Goal: Task Accomplishment & Management: Manage account settings

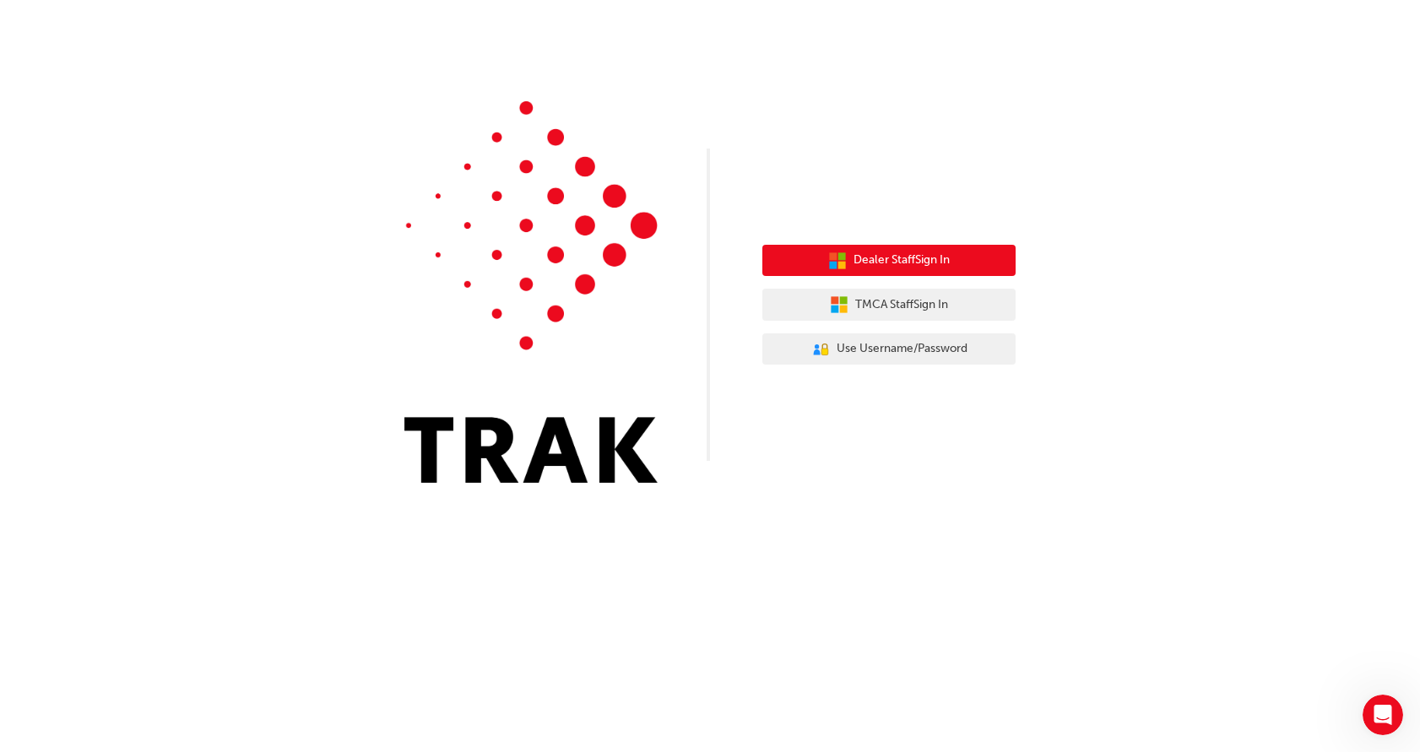
click at [947, 257] on span "Dealer Staff Sign In" at bounding box center [901, 260] width 96 height 19
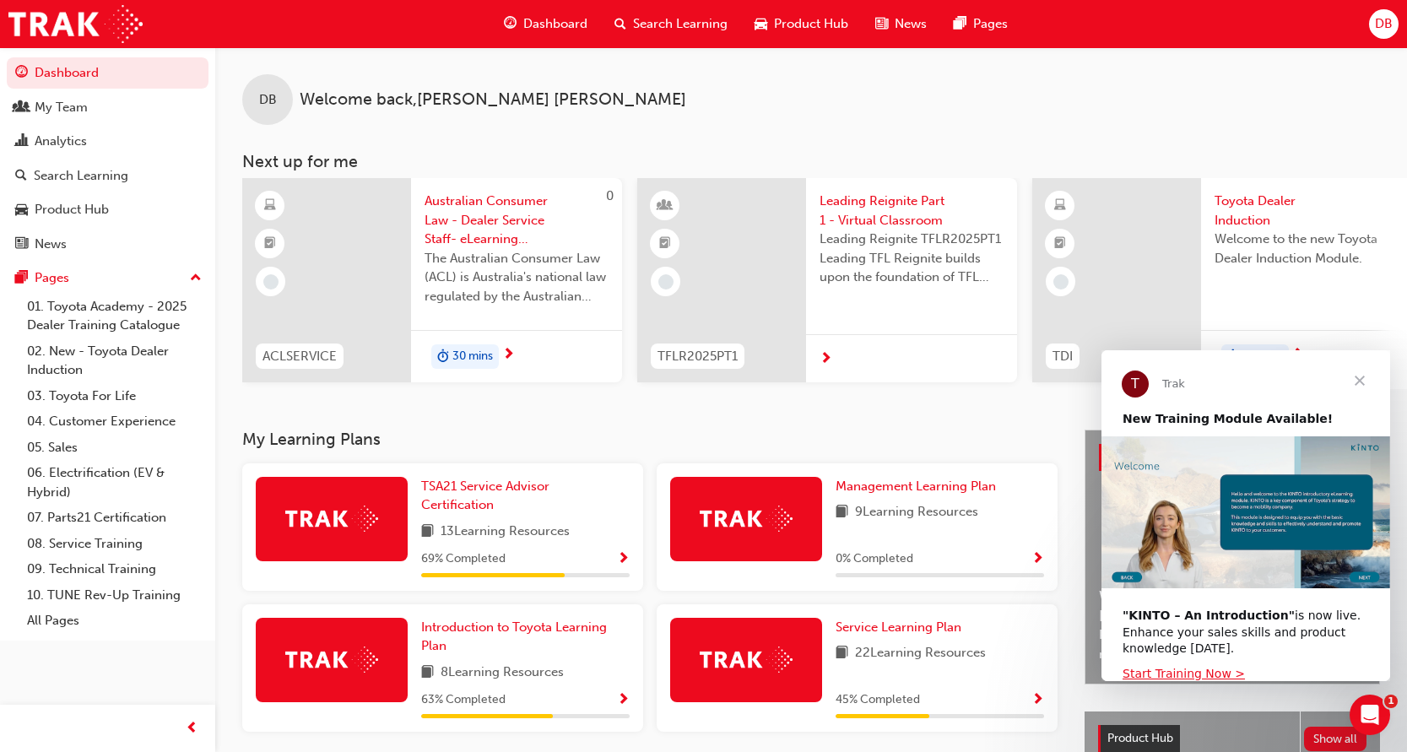
click at [1363, 377] on span "Close" at bounding box center [1360, 380] width 61 height 61
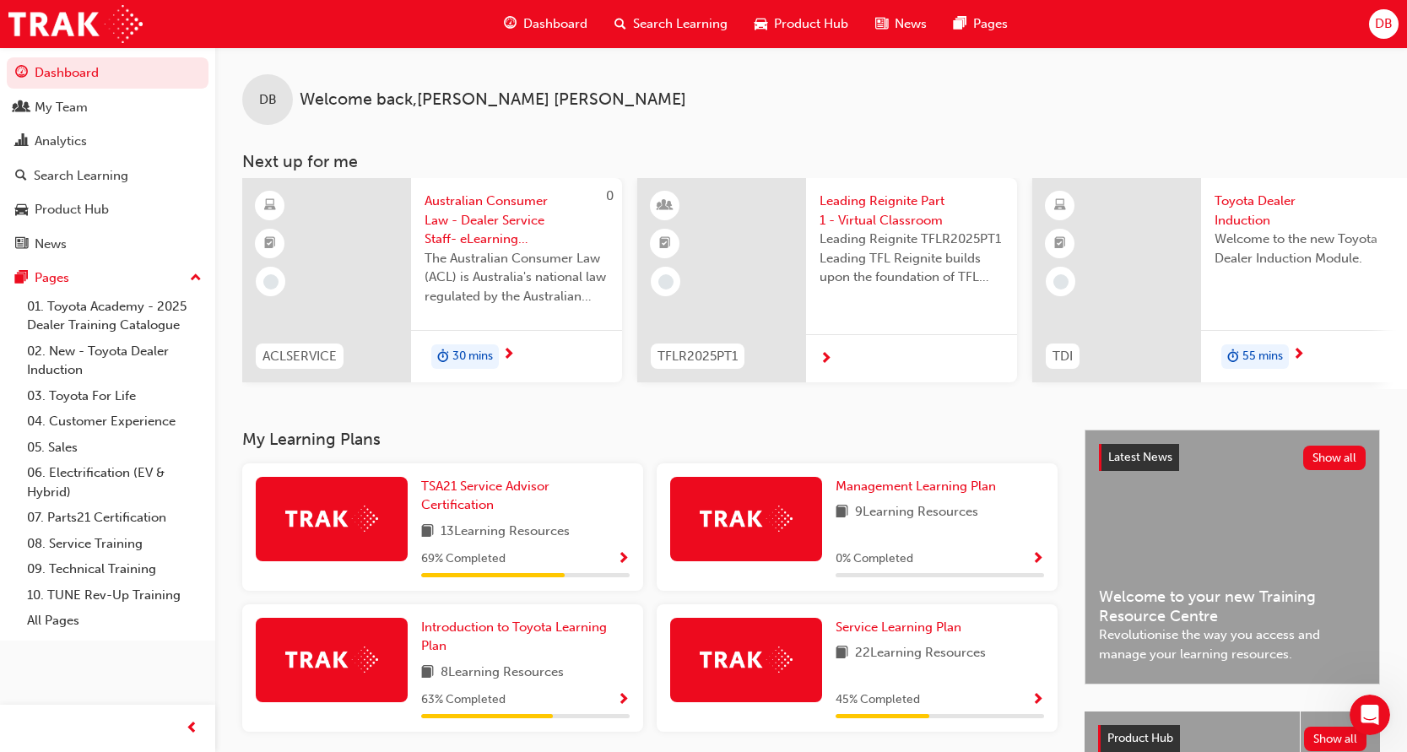
click at [1385, 22] on span "DB" at bounding box center [1384, 23] width 18 height 19
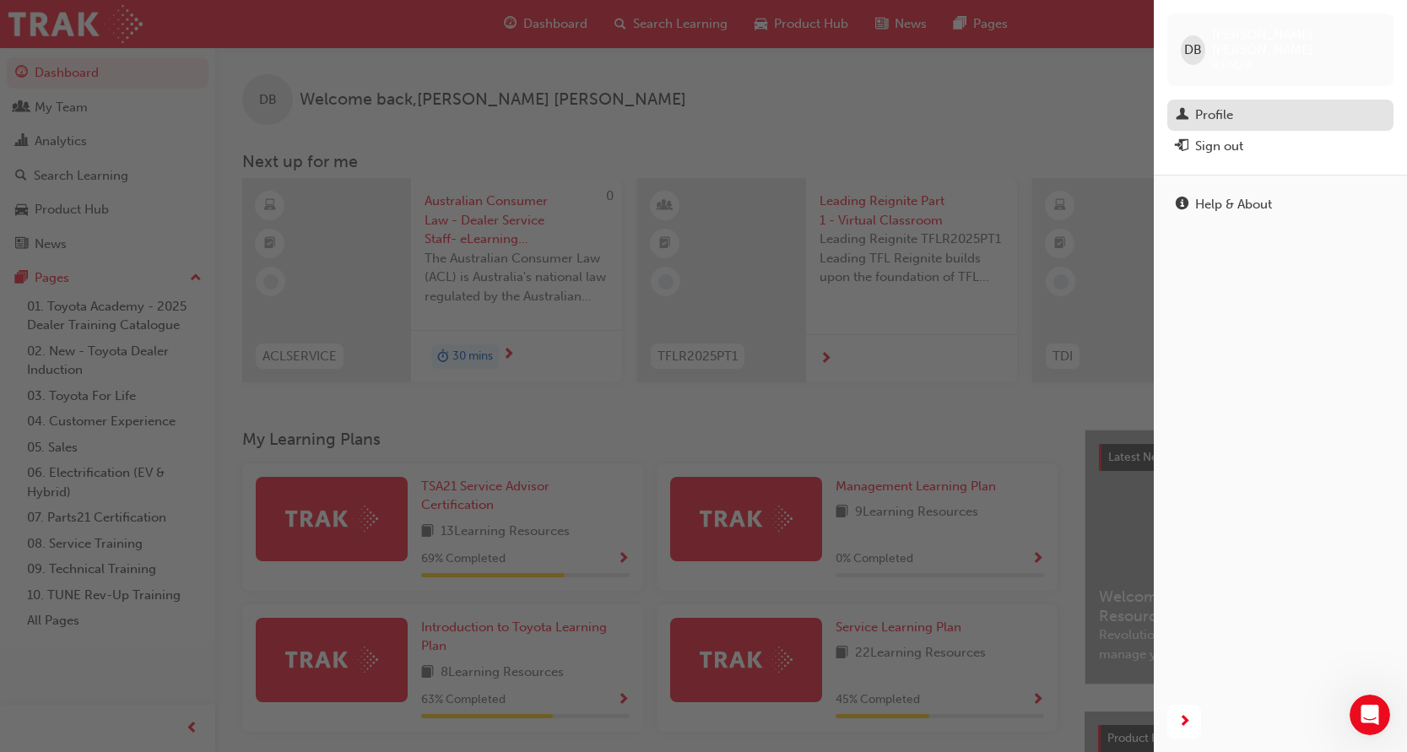
click at [1237, 105] on div "Profile" at bounding box center [1280, 115] width 209 height 21
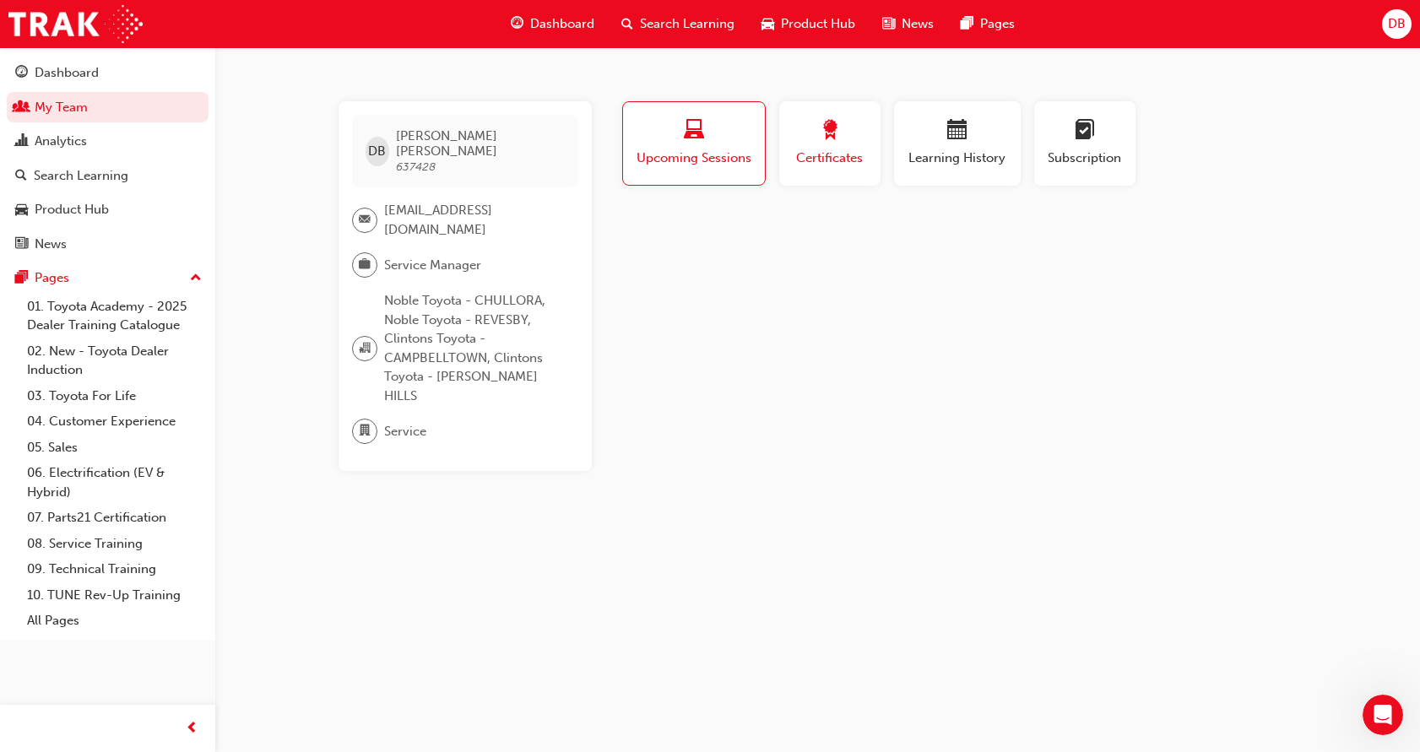
click at [826, 144] on div "button" at bounding box center [830, 133] width 76 height 26
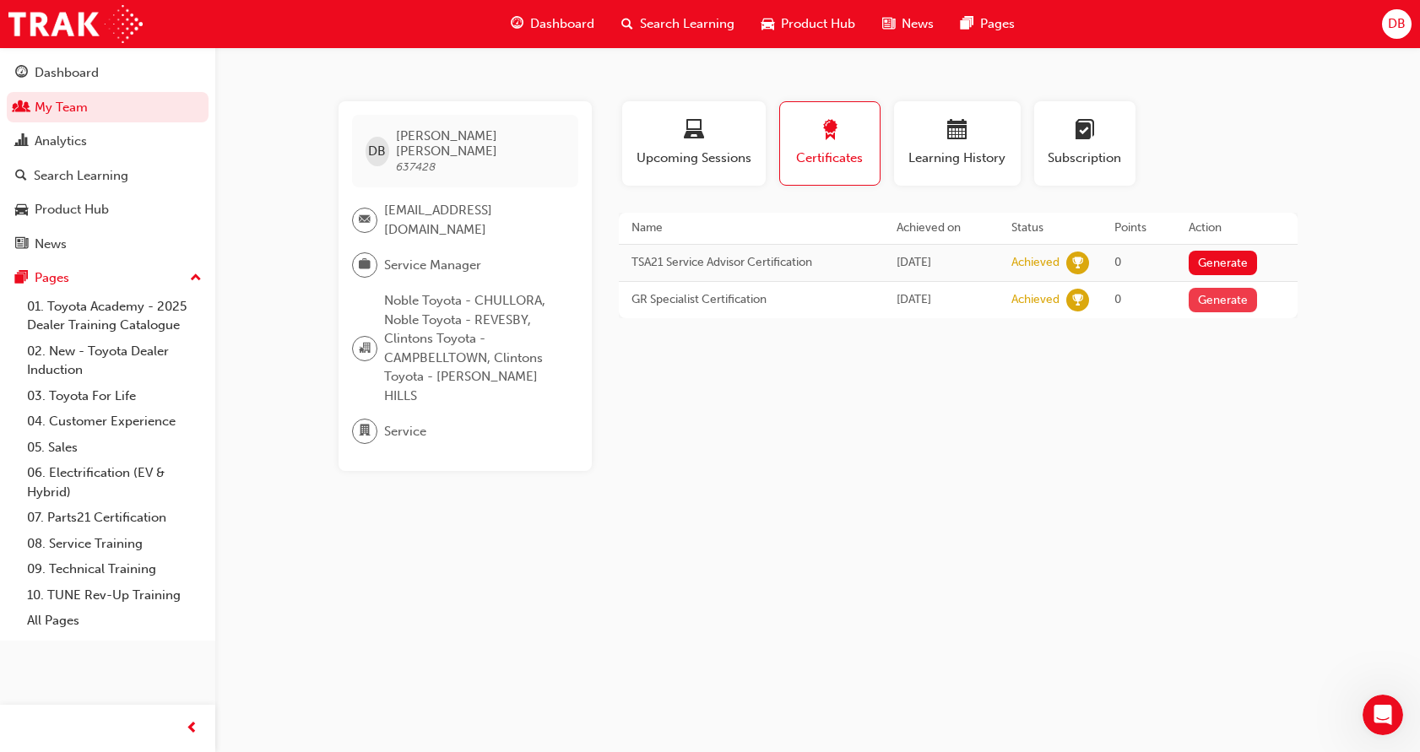
click at [1217, 299] on button "Generate" at bounding box center [1223, 300] width 69 height 24
click at [1228, 260] on button "Generate" at bounding box center [1223, 263] width 69 height 24
click at [969, 146] on div "Learning History" at bounding box center [957, 144] width 101 height 48
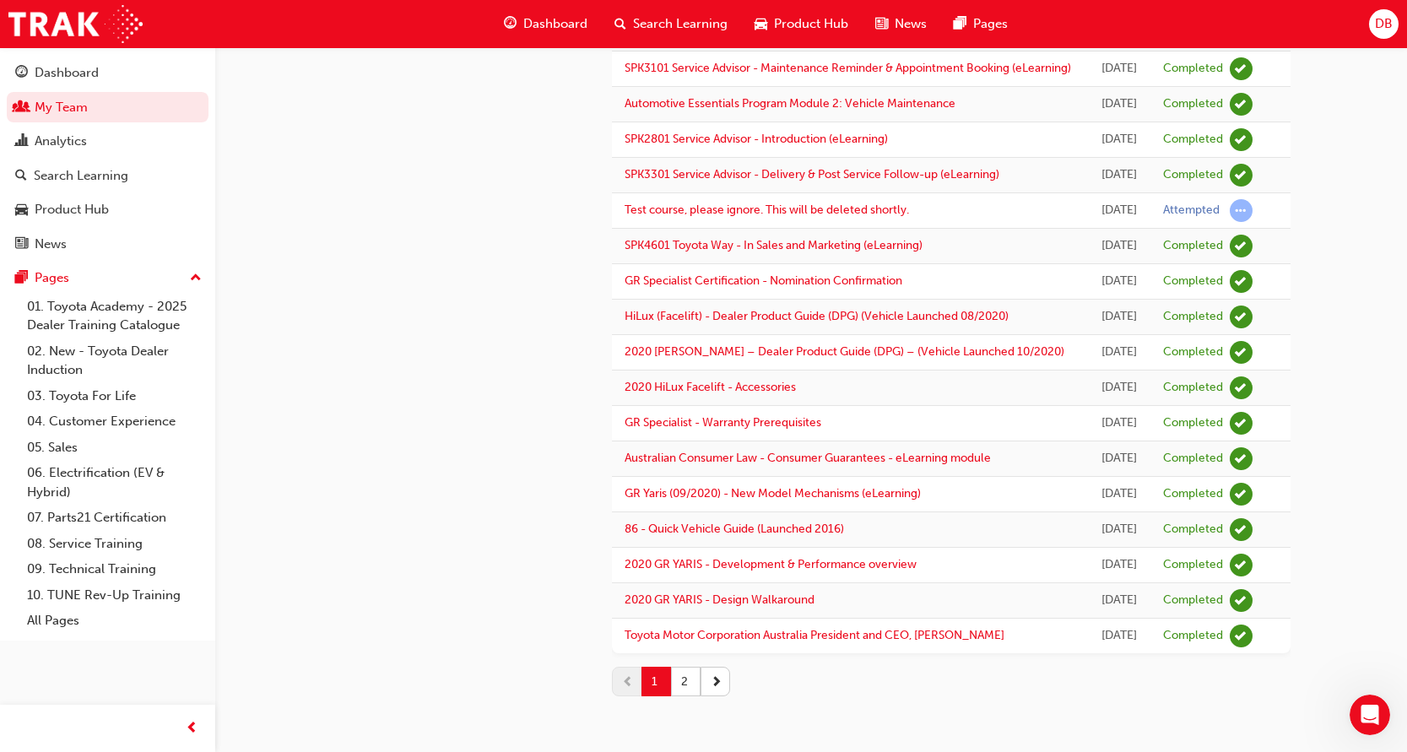
scroll to position [2000, 0]
click at [685, 694] on button "2" at bounding box center [686, 682] width 30 height 30
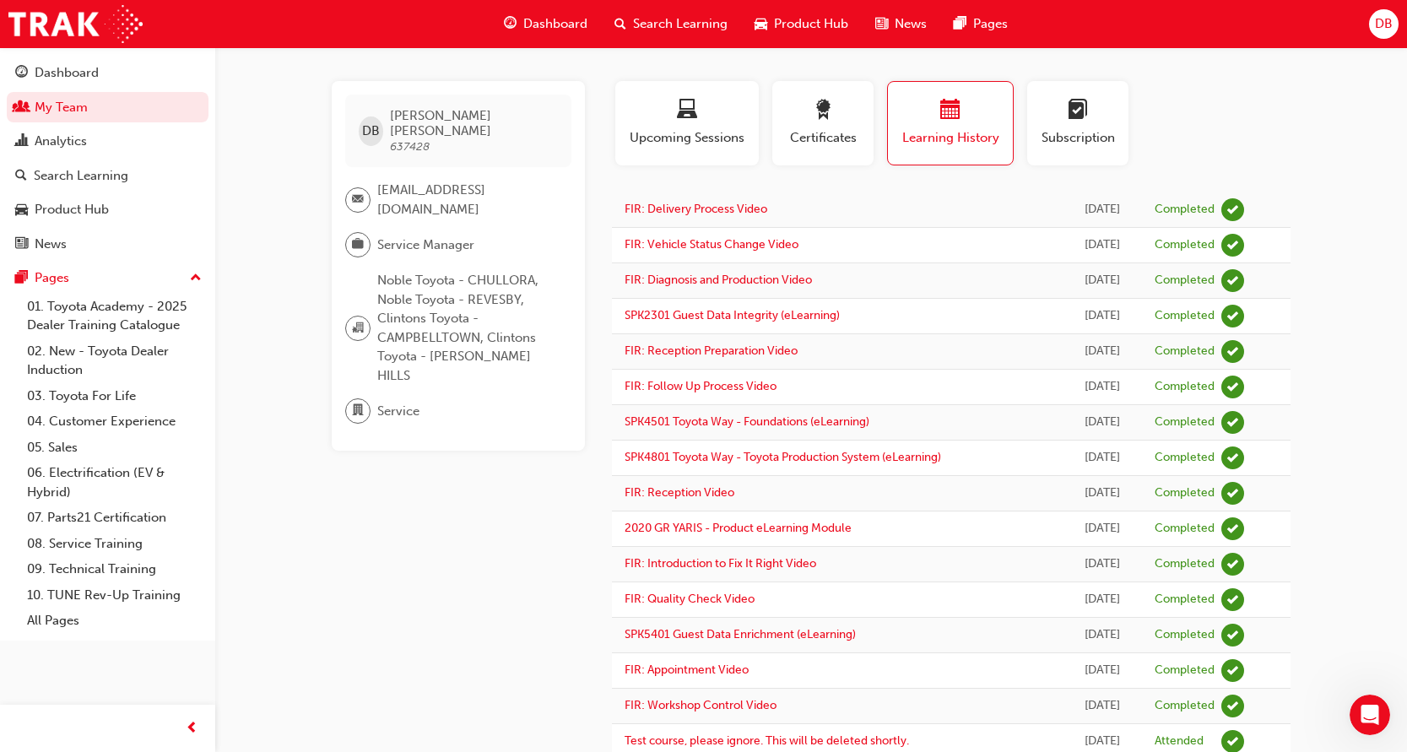
scroll to position [0, 0]
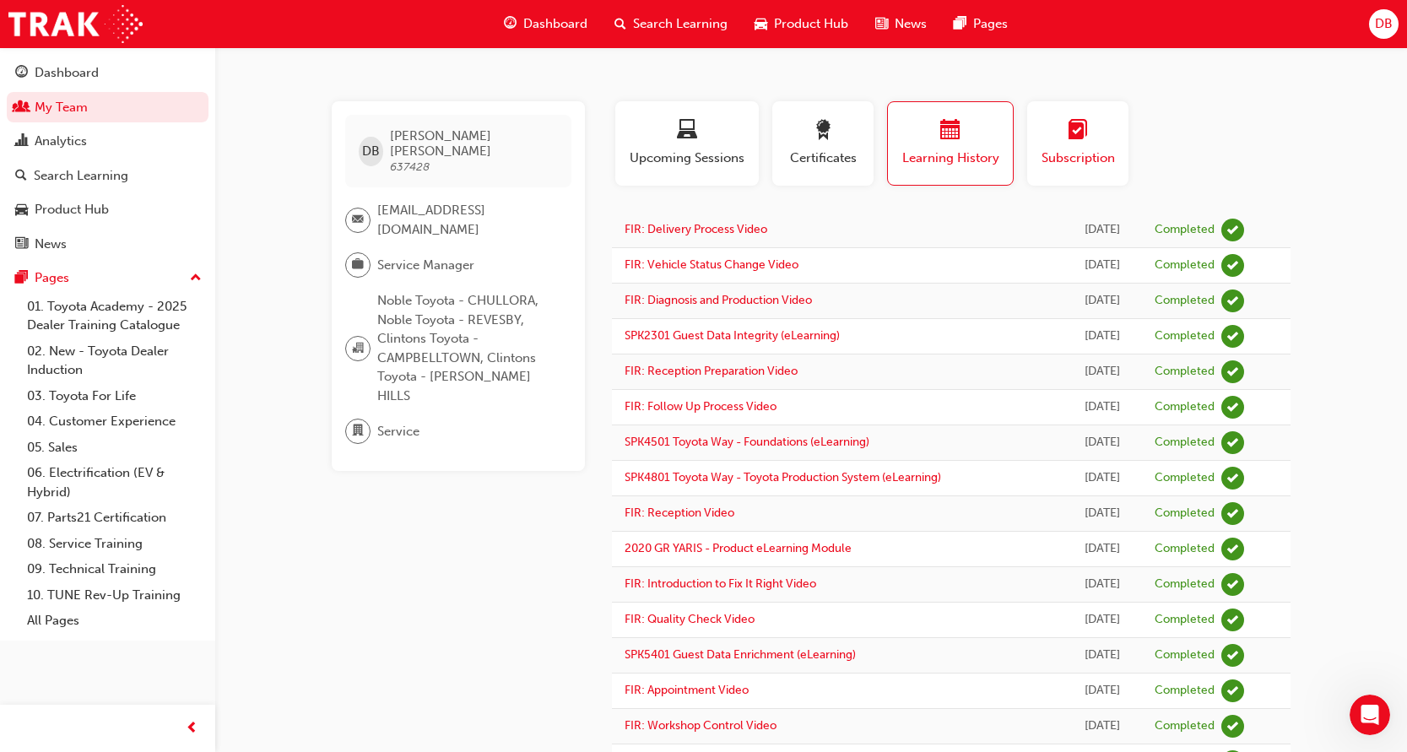
click at [1048, 146] on div "Subscription" at bounding box center [1078, 144] width 76 height 48
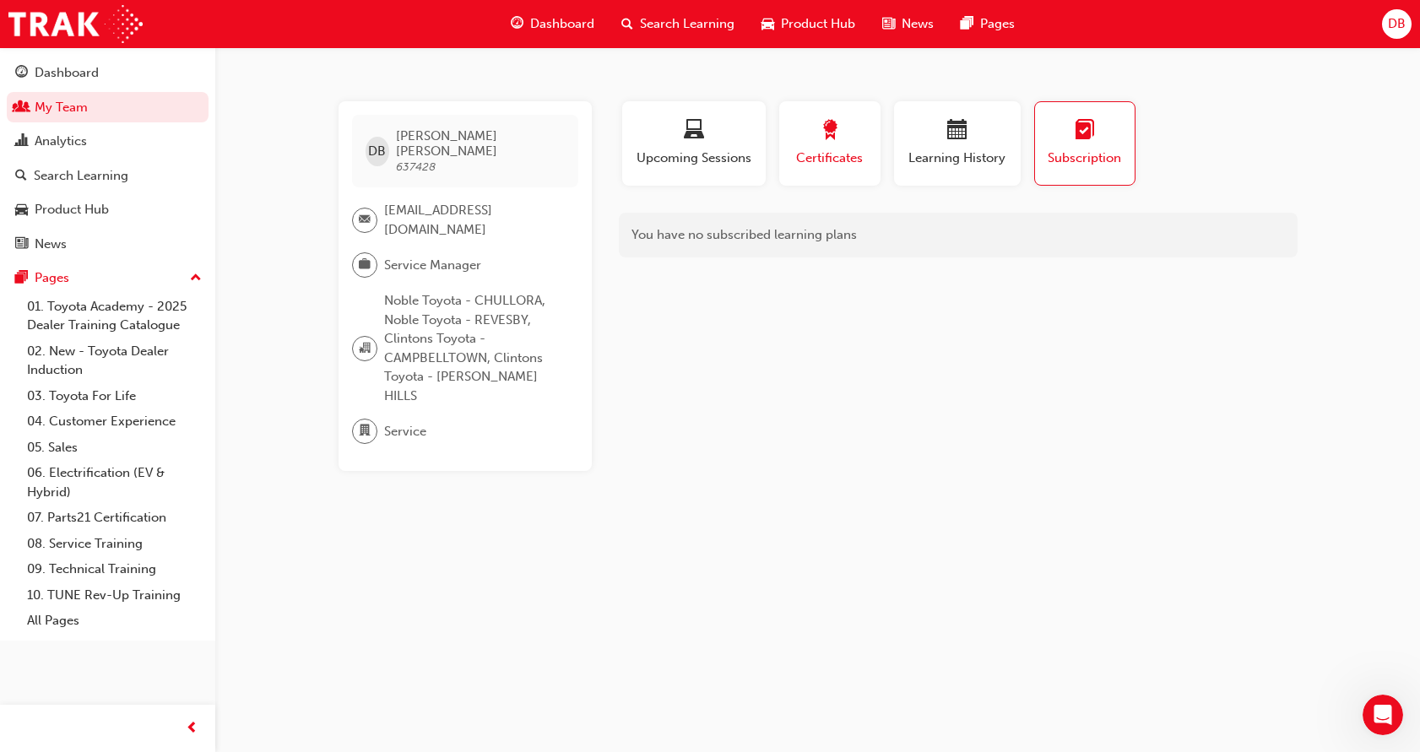
click at [832, 141] on span "award-icon" at bounding box center [830, 131] width 20 height 23
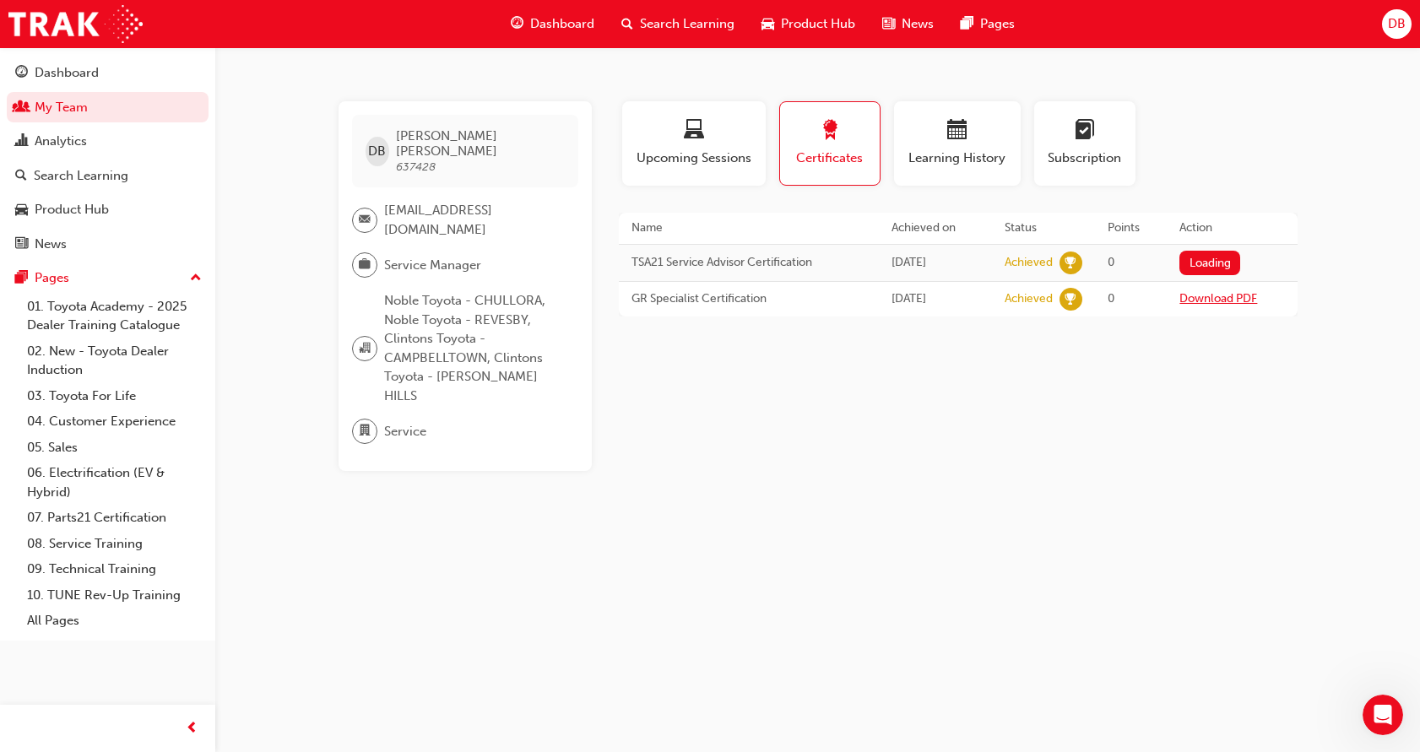
click at [1214, 294] on link "Download PDF" at bounding box center [1218, 298] width 78 height 14
click at [1072, 372] on div "Profile Upcoming Sessions Certificates Learning History Subscription DB [PERSON…" at bounding box center [958, 286] width 679 height 370
click at [699, 142] on span "laptop-icon" at bounding box center [694, 131] width 20 height 23
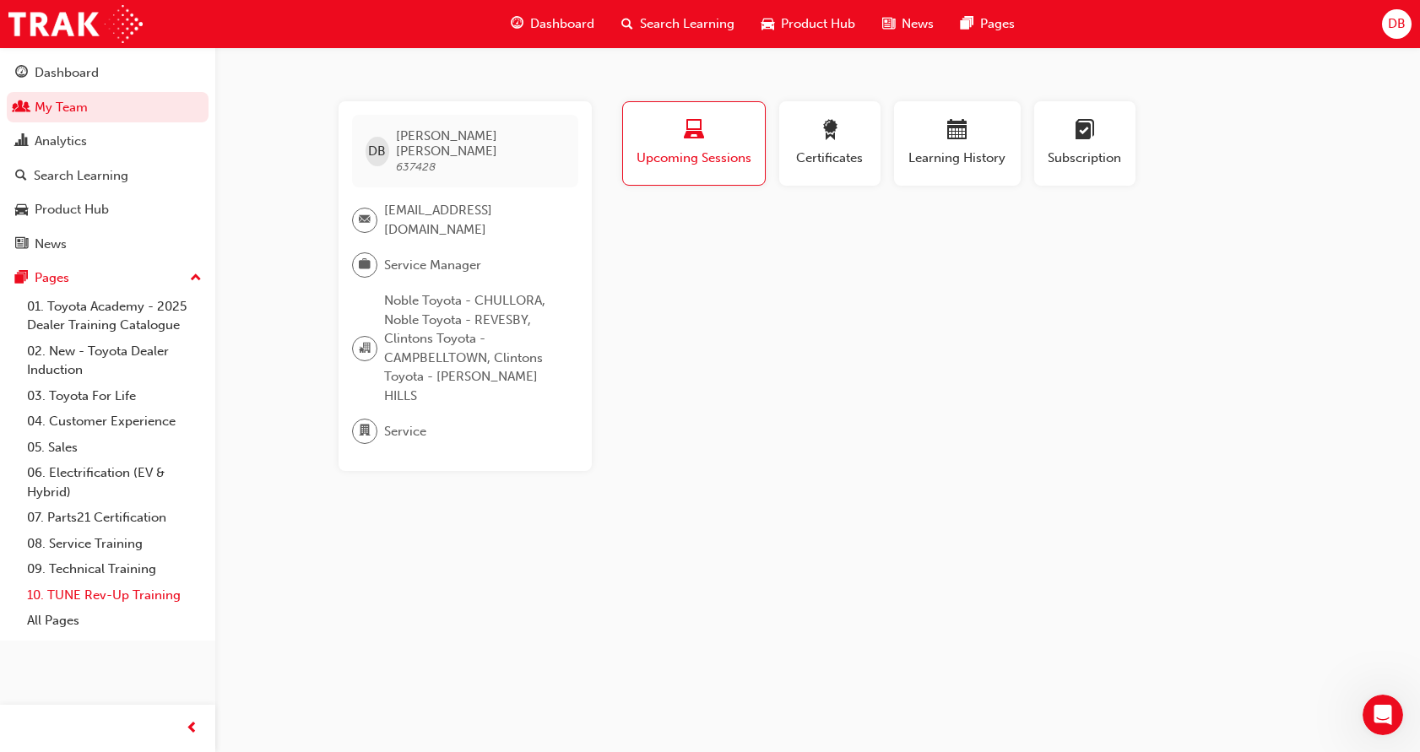
click at [160, 593] on link "10. TUNE Rev-Up Training" at bounding box center [114, 595] width 188 height 26
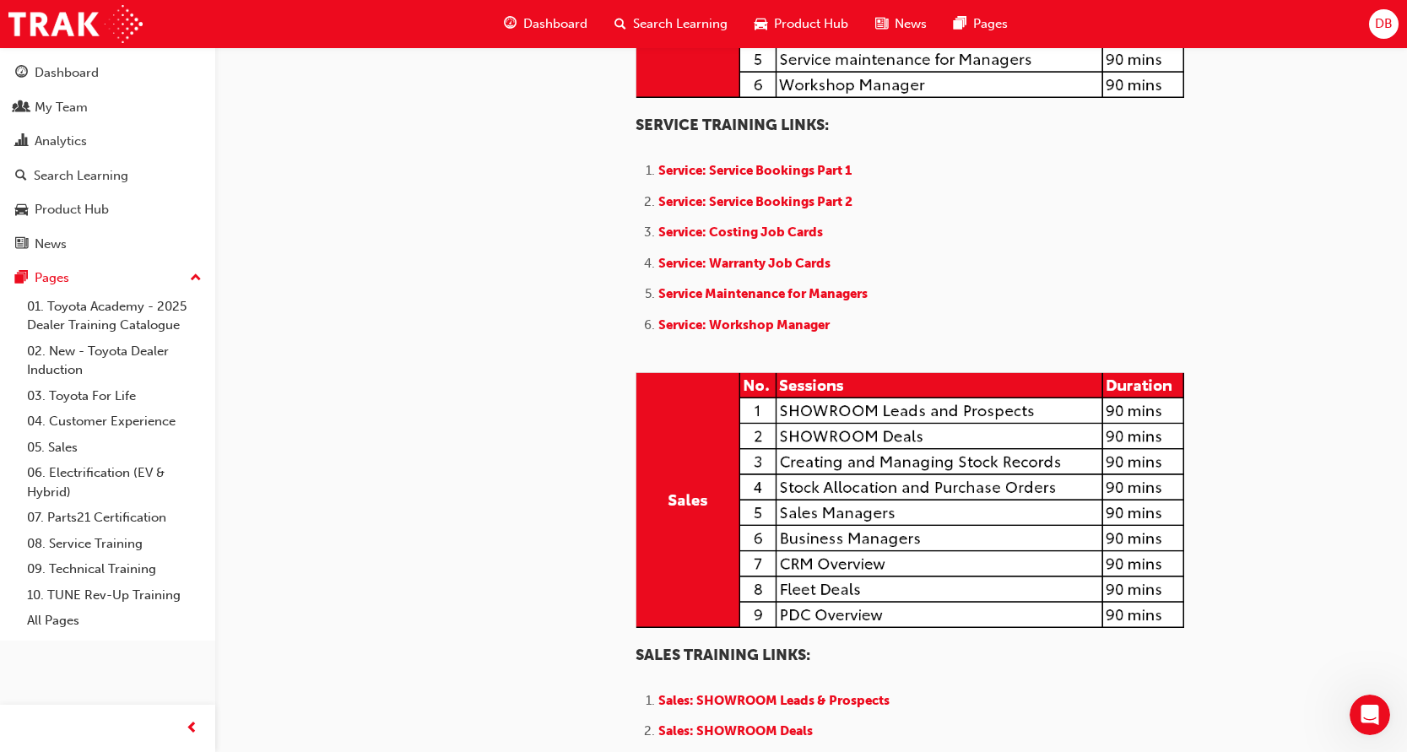
scroll to position [1097, 0]
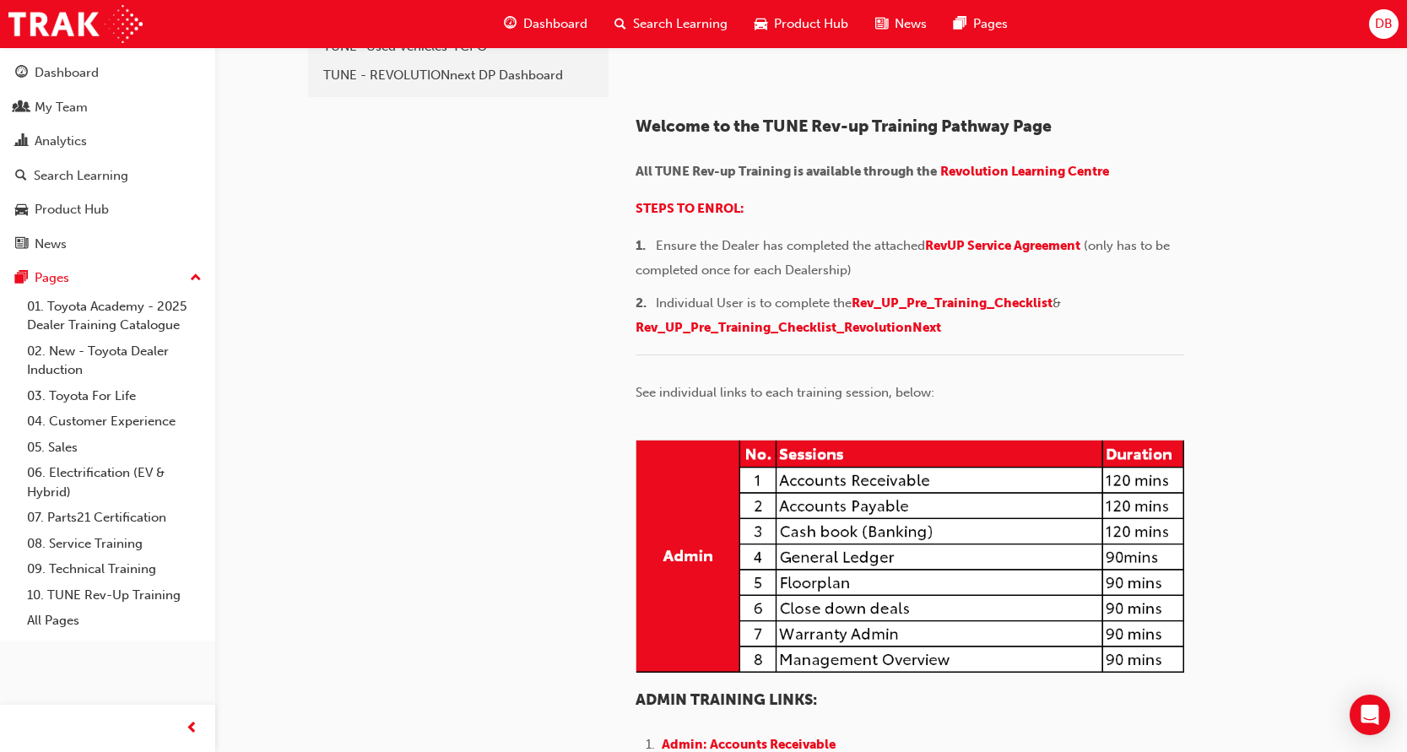
scroll to position [169, 0]
